Goal: Task Accomplishment & Management: Use online tool/utility

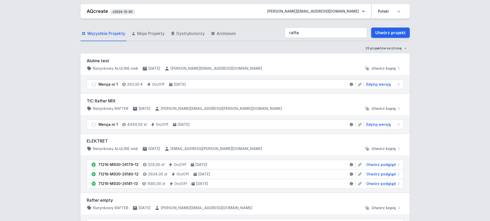
type input "rafte"
click at [148, 35] on span "Moje Projekty" at bounding box center [151, 33] width 28 height 6
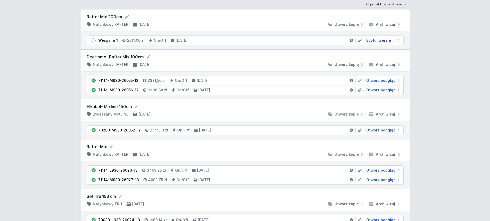
scroll to position [51, 0]
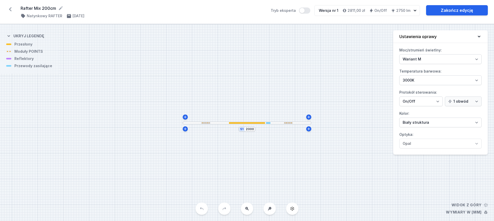
select select "M"
select select "3000"
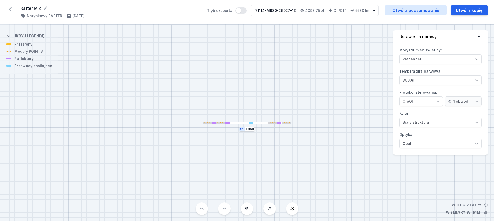
select select "M"
select select "3000"
click at [412, 12] on link "Otwórz podsumowanie" at bounding box center [416, 10] width 62 height 10
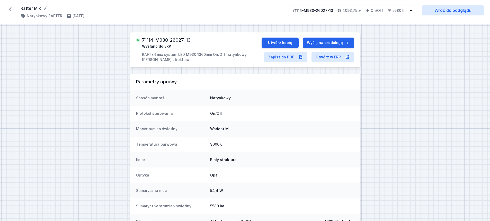
drag, startPoint x: 335, startPoint y: 12, endPoint x: 296, endPoint y: 12, distance: 39.3
click at [296, 12] on div "71114-M930-26027-13 4093,75 zł On/Off 5580 lm" at bounding box center [348, 10] width 120 height 10
drag, startPoint x: 297, startPoint y: 9, endPoint x: 310, endPoint y: 9, distance: 13.4
click at [310, 9] on div "71114-M930-26027-13" at bounding box center [312, 10] width 41 height 5
drag, startPoint x: 142, startPoint y: 38, endPoint x: 197, endPoint y: 39, distance: 54.5
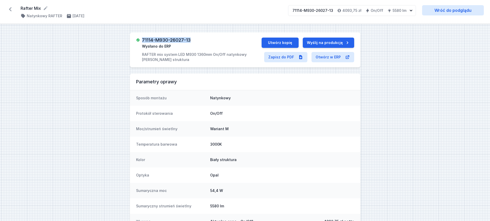
click at [197, 39] on div "71114-M930-26027-13 Wysłano do ERP RAFTER mix system LED M930 1360mm On/Off nat…" at bounding box center [198, 50] width 125 height 25
copy h3 "71114-M930-26027-13"
